Goal: Communication & Community: Share content

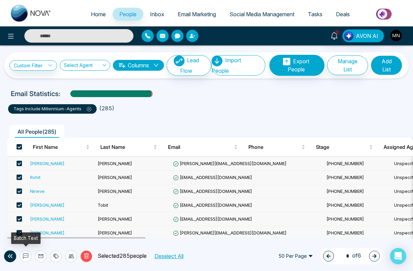
click at [27, 251] on button at bounding box center [26, 256] width 12 height 12
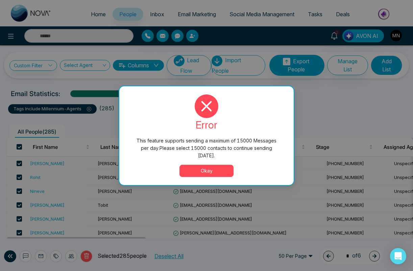
click at [197, 166] on button "Okay" at bounding box center [207, 171] width 54 height 12
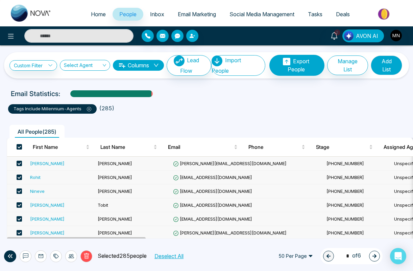
click at [177, 28] on div "2 AVON AI" at bounding box center [206, 35] width 413 height 19
click at [177, 40] on button "button" at bounding box center [177, 36] width 12 height 12
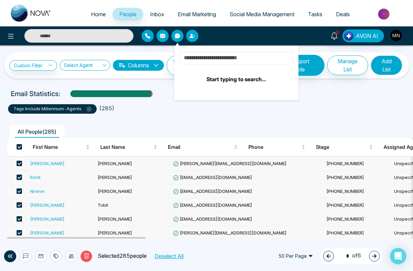
click at [200, 61] on input at bounding box center [237, 57] width 114 height 13
click at [250, 145] on span "Phone" at bounding box center [275, 147] width 52 height 8
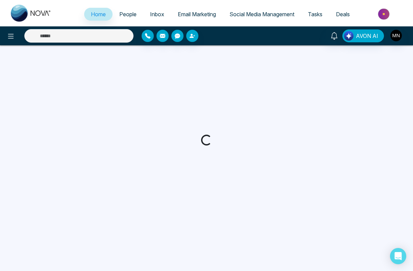
select select "*"
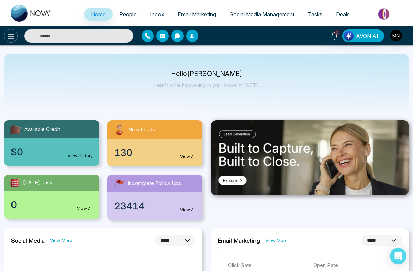
click at [11, 35] on icon at bounding box center [11, 36] width 8 height 8
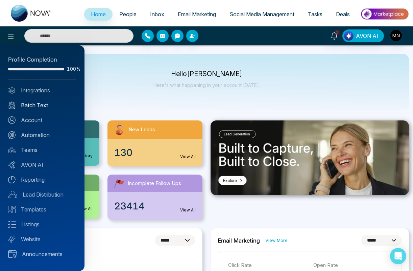
click at [30, 103] on link "Batch Text" at bounding box center [42, 105] width 68 height 8
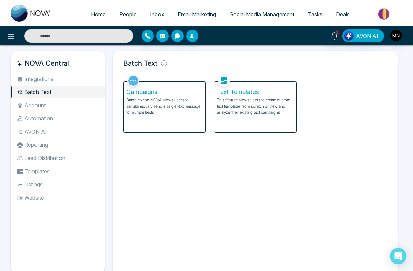
click at [194, 103] on p "Batch text on NOVA allows users to simultaneously send a single text message to…" at bounding box center [164, 106] width 76 height 18
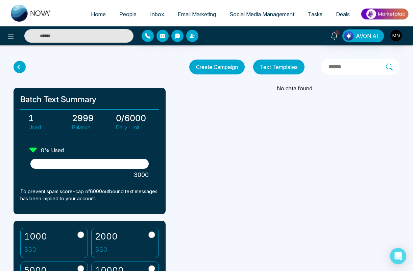
click at [226, 66] on button "Create Campaign" at bounding box center [216, 67] width 55 height 15
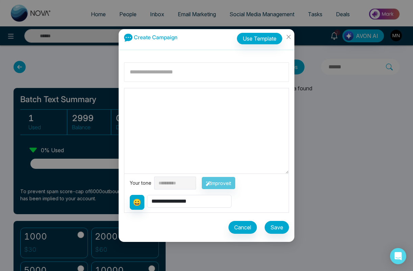
click at [224, 67] on input at bounding box center [206, 72] width 165 height 20
click at [265, 39] on button "Use Template" at bounding box center [259, 38] width 45 height 11
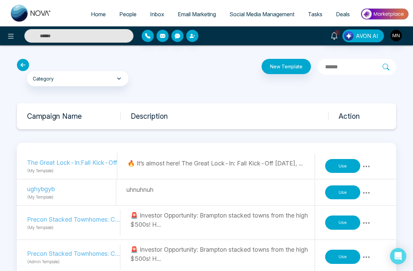
click at [154, 168] on p "🔥 It’s almost here! The Great Lock-In: Fall Kick-Off [DATE], ..." at bounding box center [220, 163] width 187 height 9
click at [336, 170] on button "Use" at bounding box center [342, 166] width 35 height 14
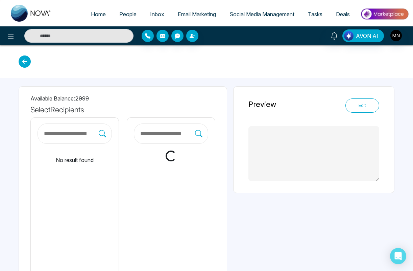
type textarea "**********"
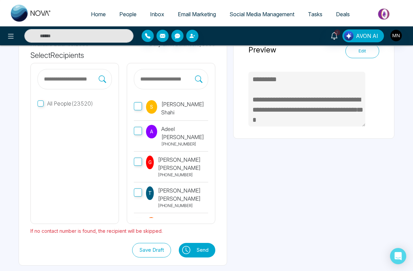
scroll to position [54, 0]
click at [75, 80] on input "text" at bounding box center [70, 79] width 55 height 9
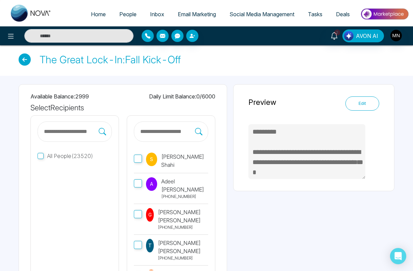
scroll to position [0, 0]
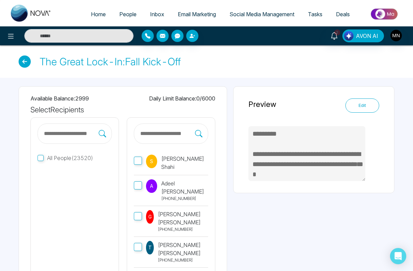
click at [24, 67] on icon at bounding box center [25, 61] width 12 height 12
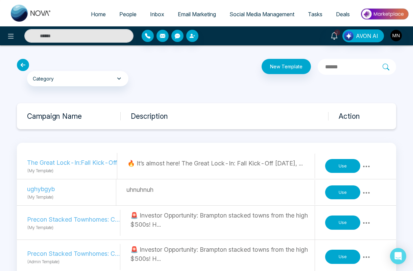
click at [124, 16] on span "People" at bounding box center [127, 14] width 17 height 7
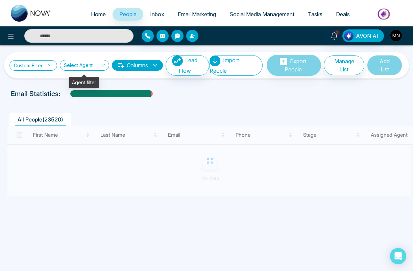
click at [43, 65] on link "Custom Filter" at bounding box center [33, 65] width 48 height 10
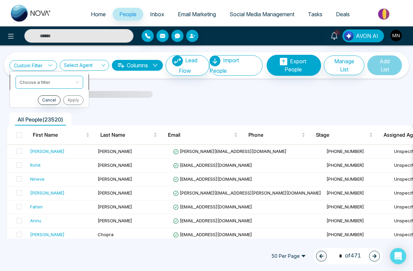
click at [39, 85] on input "search" at bounding box center [47, 81] width 55 height 10
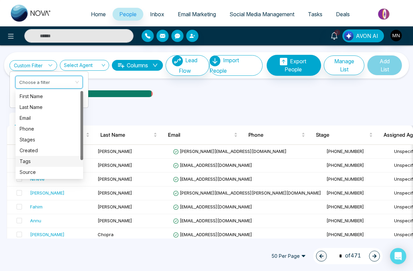
click at [42, 161] on div "Tags" at bounding box center [50, 161] width 60 height 7
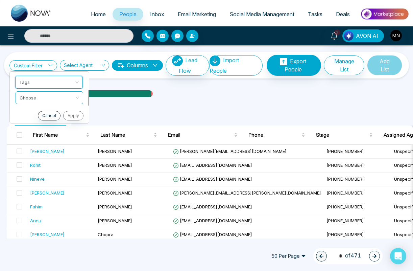
click at [46, 98] on input "search" at bounding box center [47, 97] width 55 height 10
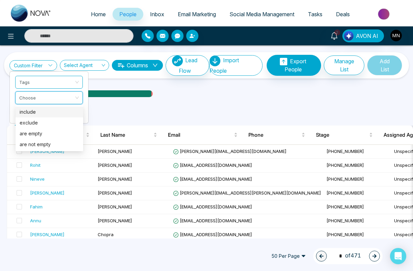
click at [37, 111] on div "include" at bounding box center [50, 111] width 60 height 7
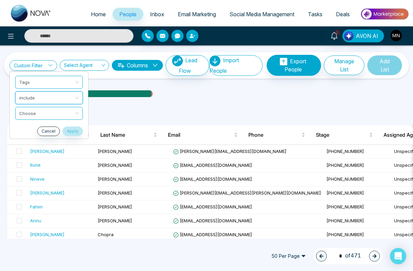
click at [37, 111] on input "search" at bounding box center [46, 112] width 55 height 10
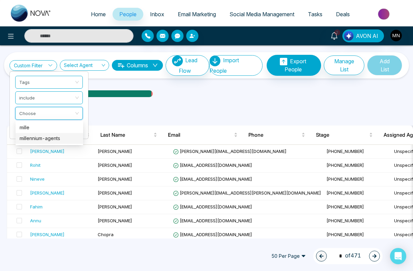
click at [34, 139] on div "millennium-agents" at bounding box center [50, 138] width 60 height 7
click at [73, 132] on button "Apply" at bounding box center [73, 130] width 20 height 9
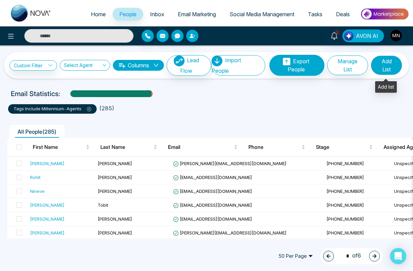
click at [393, 66] on button "Add List" at bounding box center [386, 65] width 31 height 20
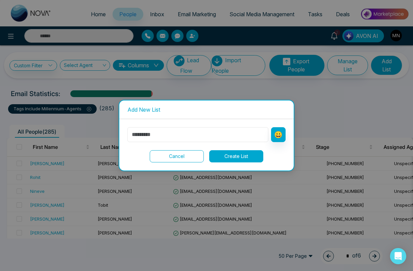
click at [209, 132] on input "text" at bounding box center [197, 134] width 141 height 15
type input "**********"
click at [253, 157] on button "Create List" at bounding box center [236, 156] width 54 height 12
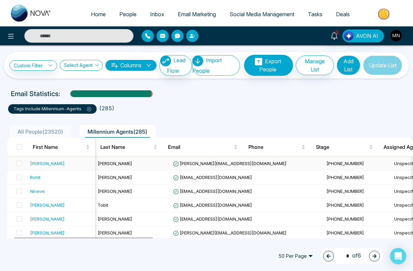
scroll to position [0, 27]
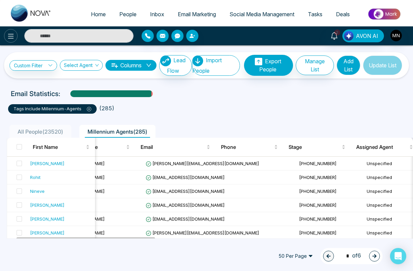
click at [13, 34] on icon at bounding box center [11, 36] width 8 height 8
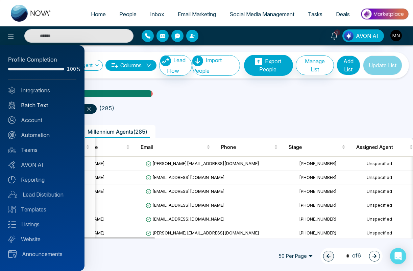
click at [38, 106] on link "Batch Text" at bounding box center [42, 105] width 68 height 8
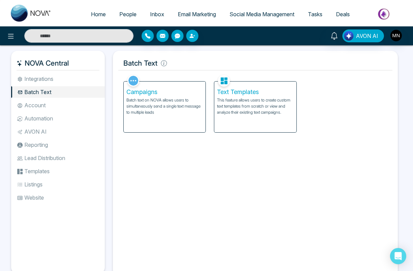
click at [152, 99] on p "Batch text on NOVA allows users to simultaneously send a single text message to…" at bounding box center [164, 106] width 76 height 18
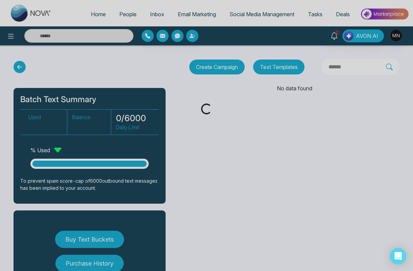
click at [219, 68] on div "Loading..." at bounding box center [206, 135] width 413 height 271
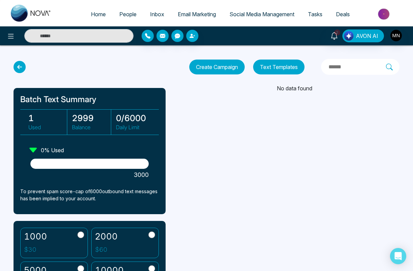
click at [219, 68] on button "Create Campaign" at bounding box center [216, 67] width 55 height 15
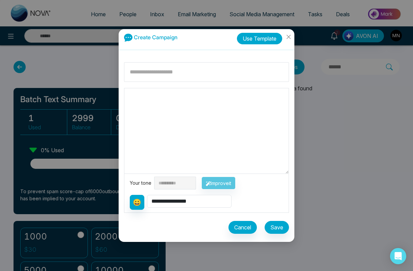
click at [266, 34] on button "Use Template" at bounding box center [259, 38] width 45 height 11
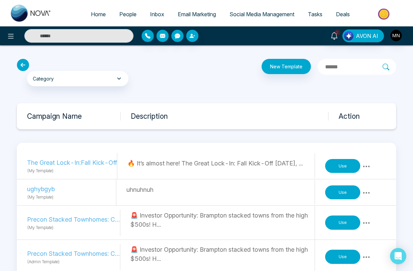
click at [342, 168] on button "Use" at bounding box center [342, 166] width 35 height 14
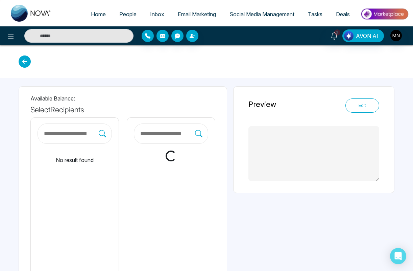
type textarea "**********"
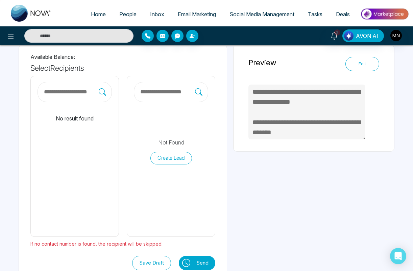
scroll to position [43, 0]
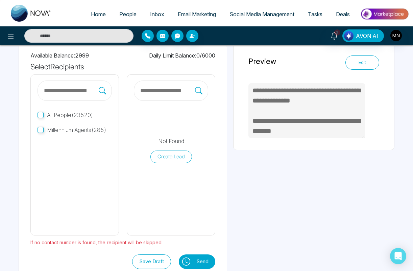
click at [83, 130] on span "Millennium Agents ( 285 )" at bounding box center [77, 129] width 60 height 7
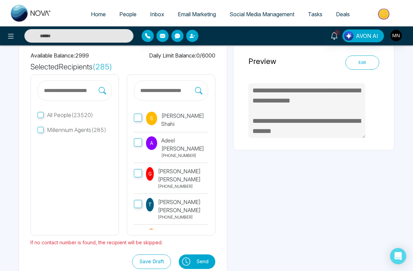
click at [215, 257] on button "Send" at bounding box center [204, 261] width 22 height 15
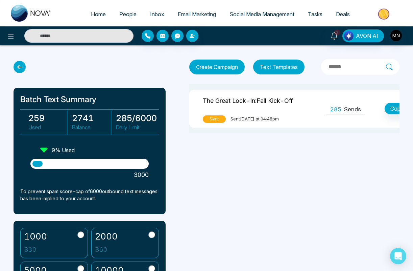
click at [346, 115] on td "285 Sends Copy" at bounding box center [387, 109] width 134 height 38
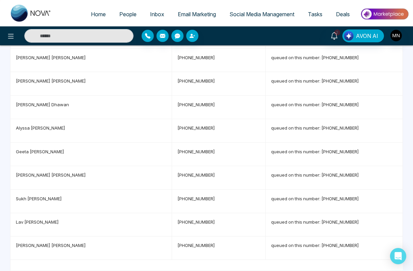
scroll to position [5909, 0]
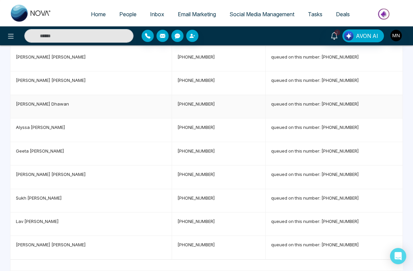
click at [137, 106] on p "[PERSON_NAME]" at bounding box center [91, 103] width 150 height 7
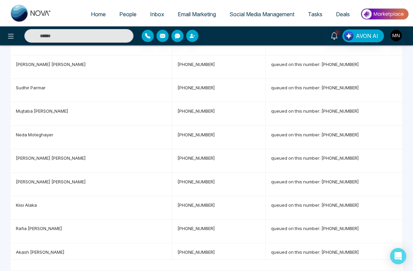
scroll to position [0, 0]
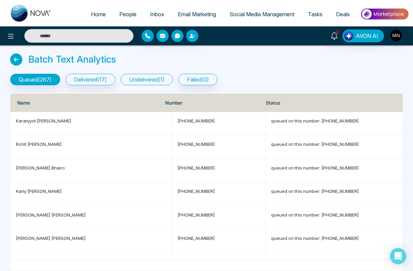
click at [139, 79] on button "undelivered ( 1 )" at bounding box center [147, 79] width 52 height 11
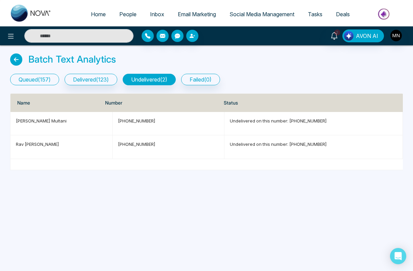
click at [40, 83] on button "queued ( 157 )" at bounding box center [34, 79] width 49 height 11
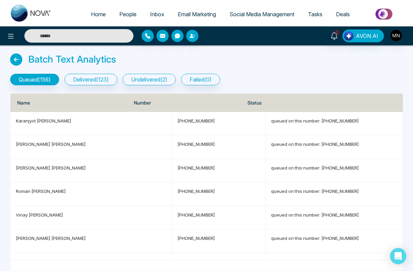
click at [15, 56] on icon at bounding box center [16, 59] width 12 height 12
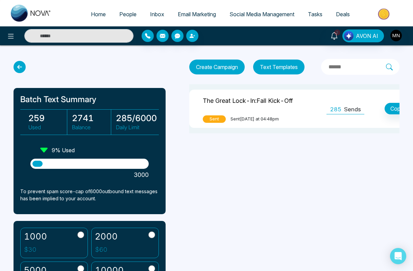
scroll to position [0, 54]
